Goal: Task Accomplishment & Management: Manage account settings

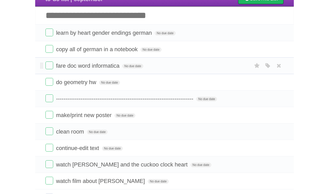
scroll to position [15, 0]
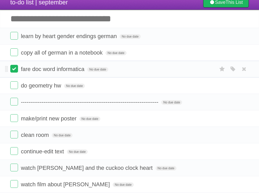
click at [13, 69] on label at bounding box center [14, 69] width 8 height 8
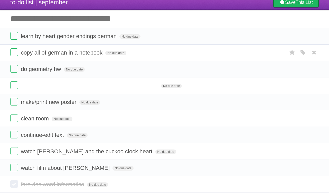
click at [10, 69] on label at bounding box center [14, 69] width 8 height 8
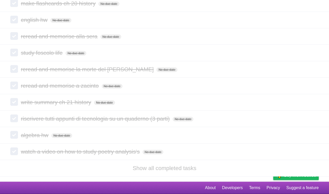
scroll to position [0, 0]
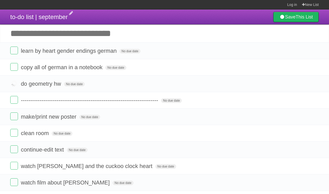
click at [58, 18] on span "to-do list | september" at bounding box center [39, 16] width 58 height 7
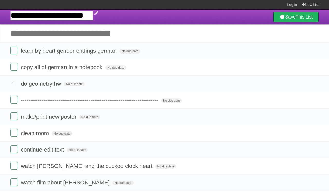
click at [61, 16] on input "**********" at bounding box center [51, 15] width 83 height 9
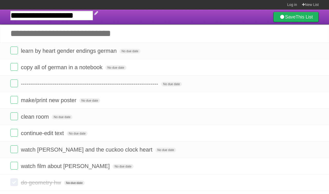
type input "**********"
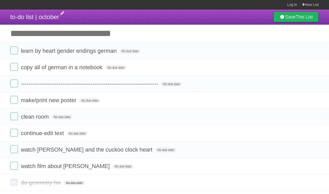
scroll to position [90, 0]
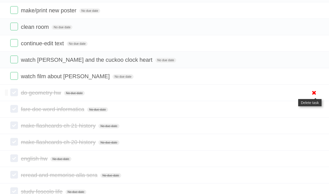
click at [258, 93] on icon at bounding box center [313, 92] width 7 height 8
click at [258, 91] on icon at bounding box center [313, 92] width 7 height 8
click at [258, 94] on icon at bounding box center [313, 92] width 7 height 8
click at [87, 92] on form "do geometry hw No due date White Red Blue Green Purple Orange" at bounding box center [164, 92] width 308 height 8
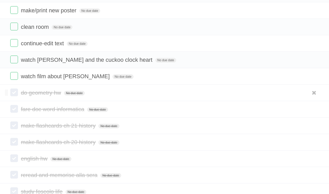
click at [3, 93] on li "do geometry hw No due date White Red Blue Green Purple Orange" at bounding box center [164, 92] width 329 height 16
click at [86, 97] on form "do geometry hw No due date White Red Blue Green Purple Orange" at bounding box center [164, 92] width 308 height 8
click at [89, 107] on form "fare doc word informatica No due date White Red Blue Green Purple Orange" at bounding box center [164, 109] width 308 height 8
drag, startPoint x: 87, startPoint y: 109, endPoint x: 113, endPoint y: 97, distance: 28.0
click at [89, 97] on li "do geometry hw No due date White Red Blue Green Purple Orange" at bounding box center [164, 92] width 329 height 16
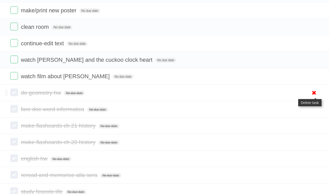
click at [258, 94] on icon at bounding box center [313, 92] width 7 height 8
